Goal: Browse casually

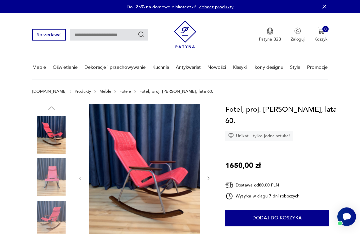
click at [207, 181] on button "button" at bounding box center [208, 178] width 5 height 6
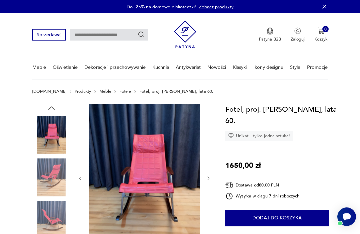
click at [210, 178] on icon "button" at bounding box center [208, 178] width 5 height 5
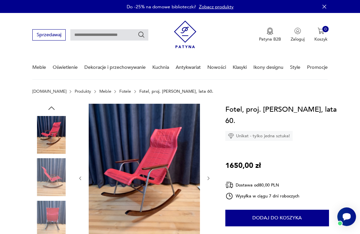
click at [210, 179] on icon "button" at bounding box center [208, 178] width 5 height 5
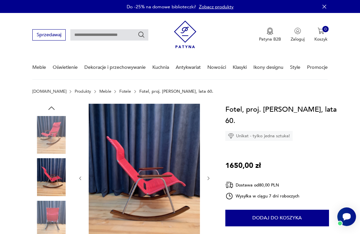
click at [208, 179] on icon "button" at bounding box center [208, 178] width 5 height 5
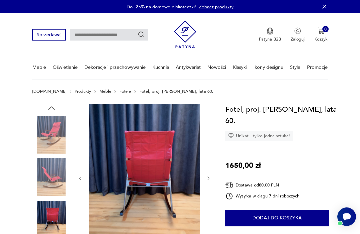
click at [210, 181] on icon "button" at bounding box center [208, 178] width 5 height 5
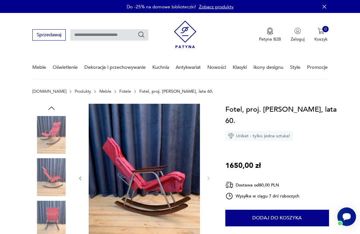
click at [81, 180] on icon "button" at bounding box center [80, 178] width 5 height 5
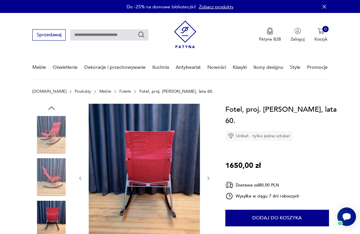
click at [82, 175] on button "button" at bounding box center [80, 178] width 5 height 6
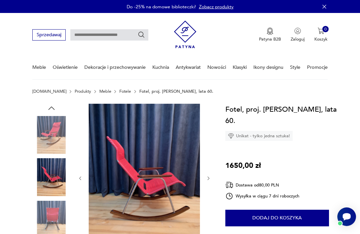
click at [82, 180] on icon "button" at bounding box center [80, 178] width 5 height 5
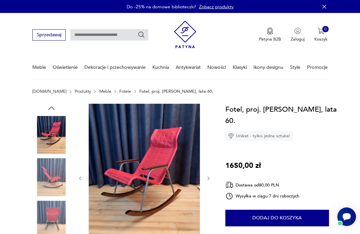
click at [78, 178] on icon "button" at bounding box center [80, 178] width 5 height 5
